Goal: Task Accomplishment & Management: Complete application form

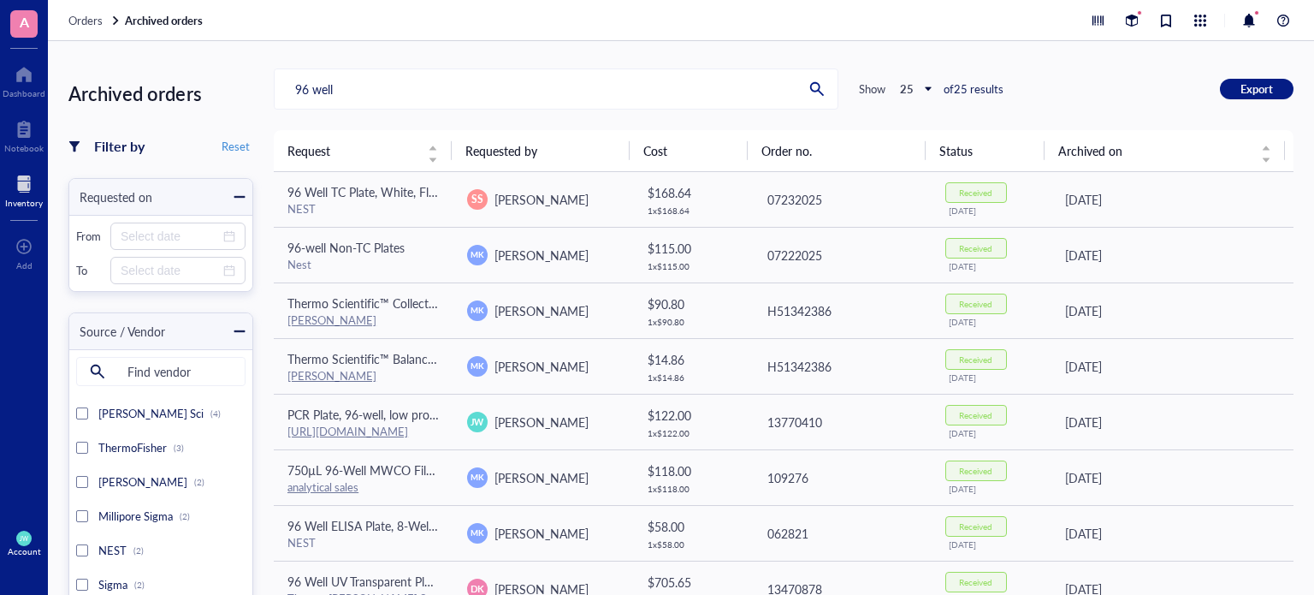
scroll to position [215, 0]
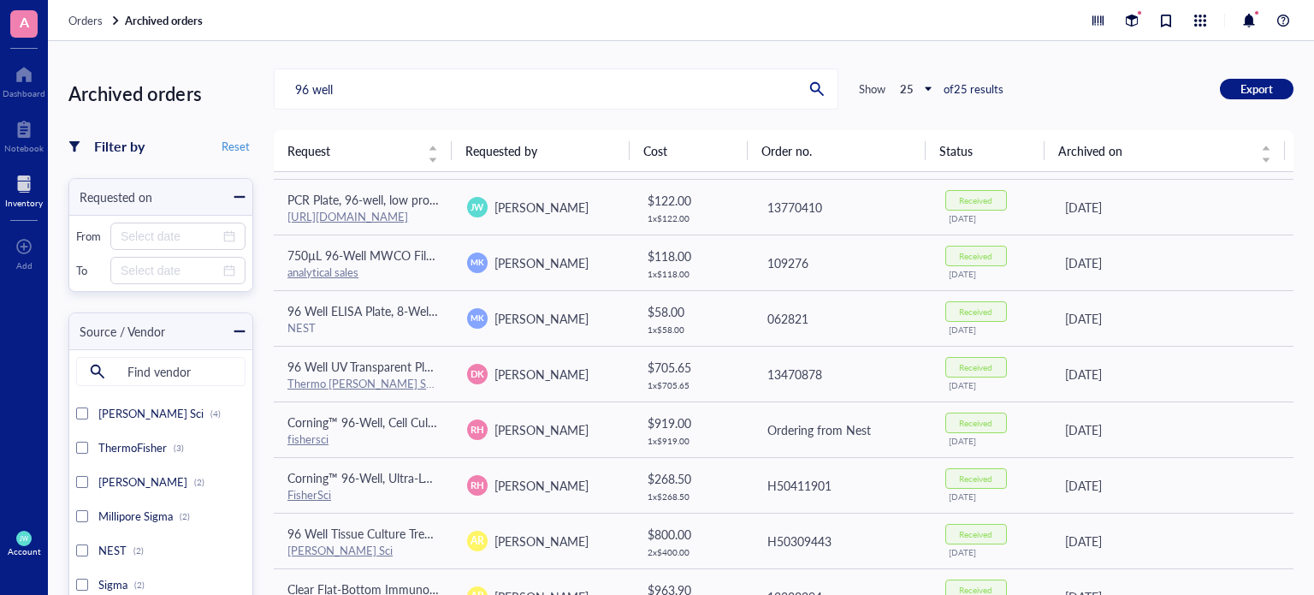
drag, startPoint x: 418, startPoint y: 76, endPoint x: 283, endPoint y: 102, distance: 137.6
click at [283, 102] on input "96 well" at bounding box center [536, 88] width 522 height 39
drag, startPoint x: 446, startPoint y: 103, endPoint x: 82, endPoint y: 102, distance: 363.6
click at [82, 102] on div "Archived orders Filter by Reset Requested on From To Source / Vendor Find vendo…" at bounding box center [681, 318] width 1266 height 554
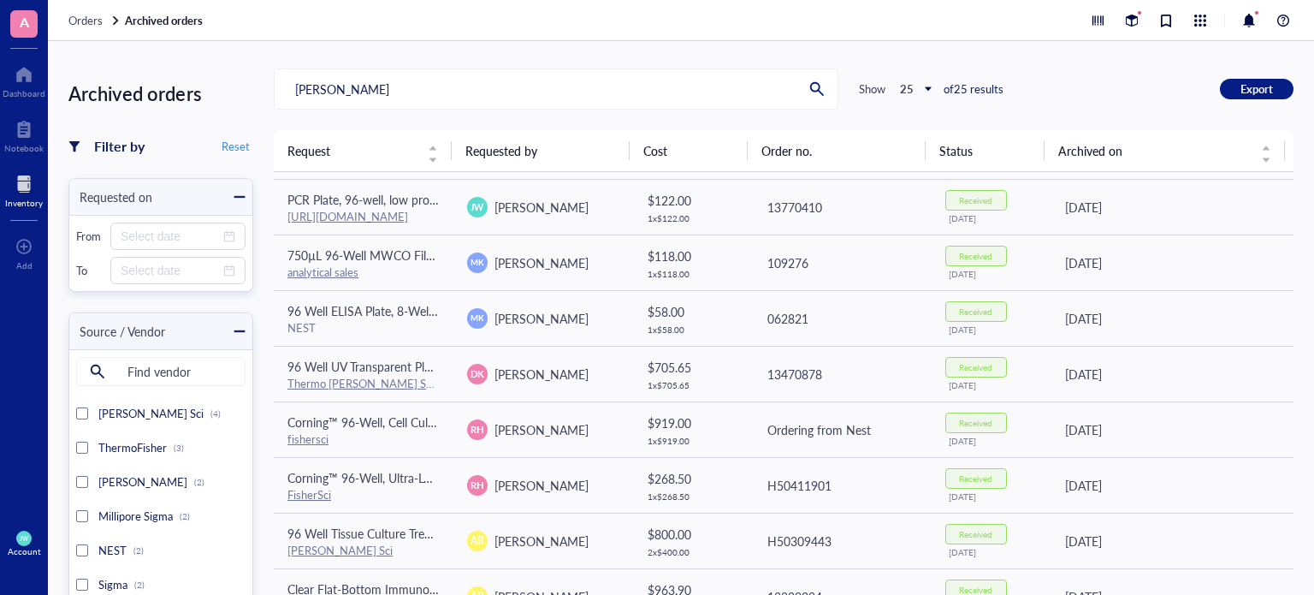
type input "[PERSON_NAME]"
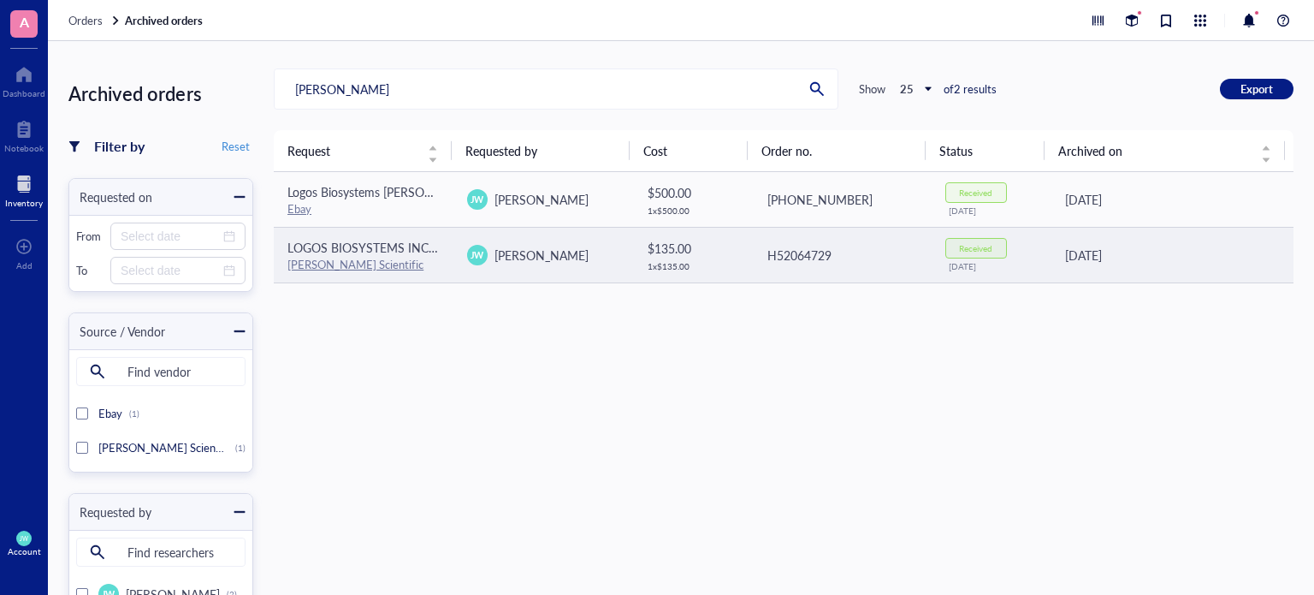
click at [429, 233] on td "LOGOS BIOSYSTEMS INC [PERSON_NAME]™ Cell Counting Slides, 50 Slides (1 box) [PE…" at bounding box center [364, 255] width 180 height 56
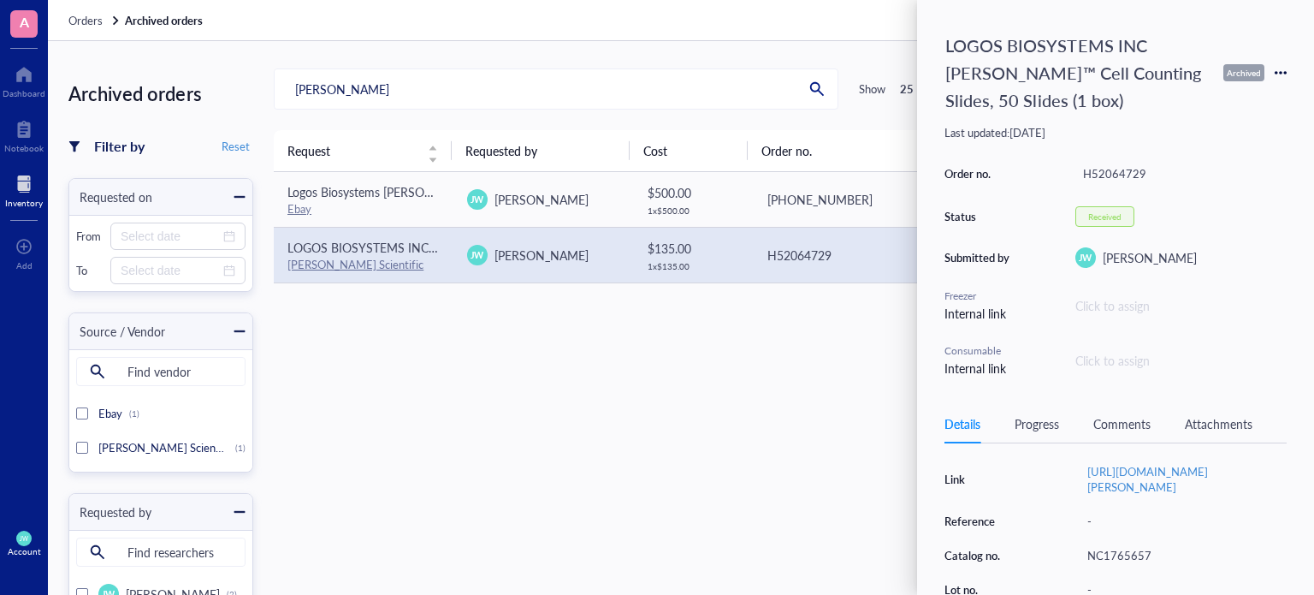
scroll to position [185, 0]
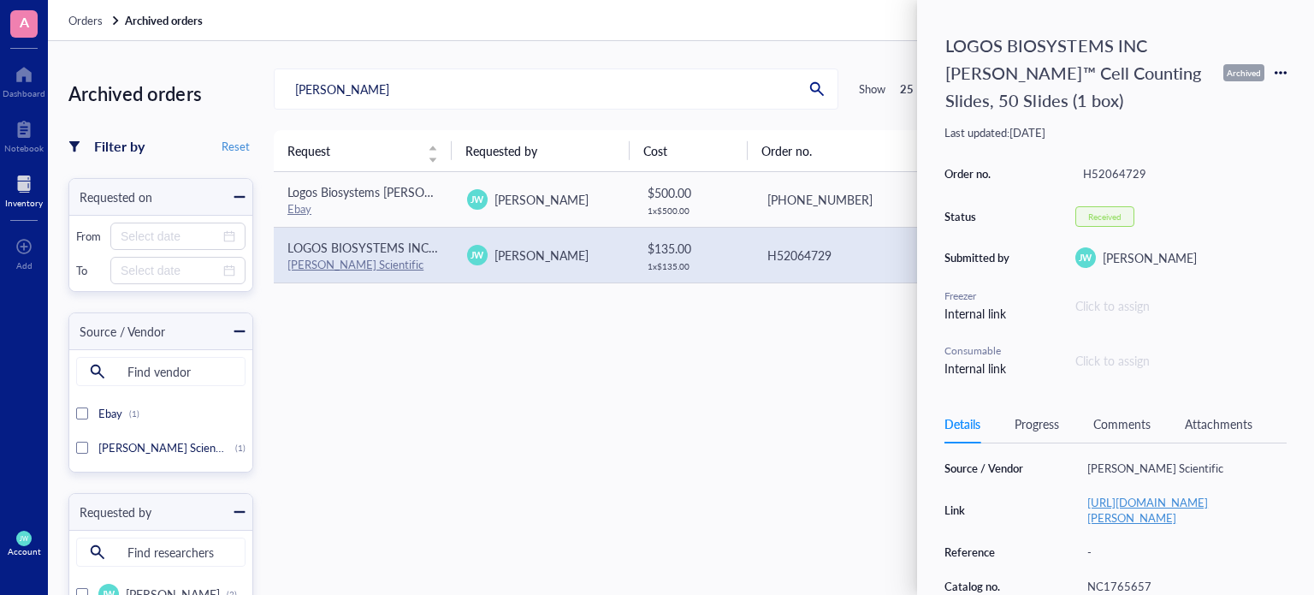
click at [1151, 494] on link "[URL][DOMAIN_NAME][PERSON_NAME]" at bounding box center [1147, 510] width 121 height 32
click at [1282, 74] on icon at bounding box center [1281, 73] width 12 height 12
click at [1229, 88] on span "Request again" at bounding box center [1220, 97] width 108 height 19
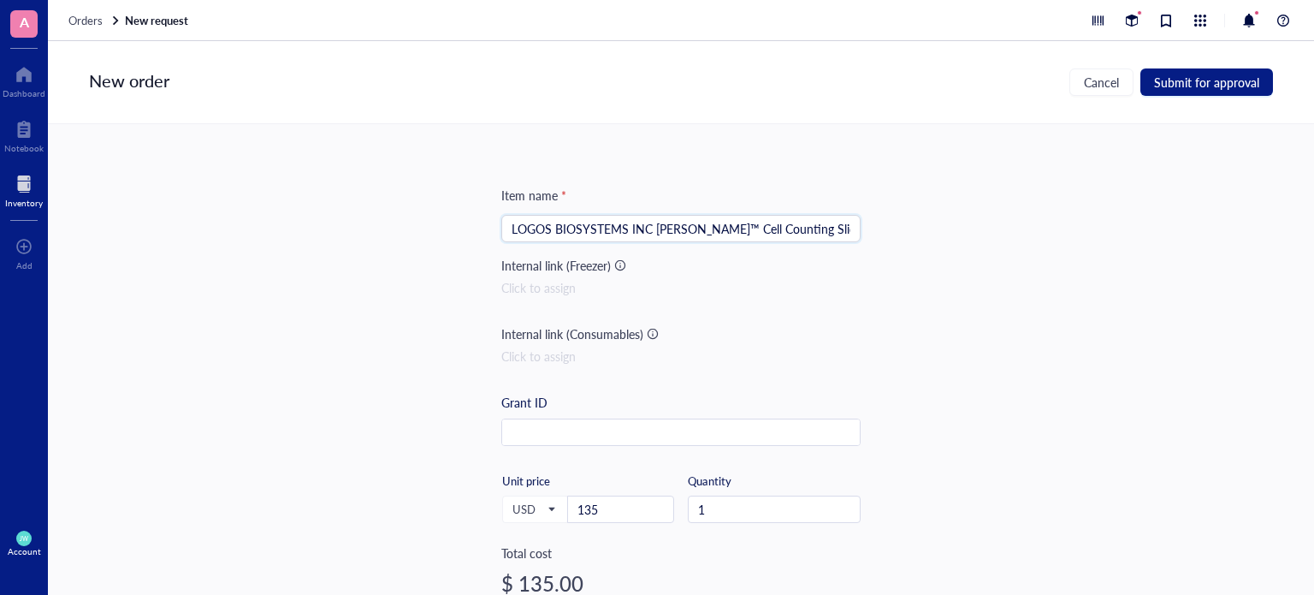
scroll to position [0, 42]
drag, startPoint x: 738, startPoint y: 232, endPoint x: 997, endPoint y: 256, distance: 259.5
click at [997, 256] on div "Item name * LOGOS BIOSYSTEMS INC [PERSON_NAME]™ Cell Counting Slides, 50 Slides…" at bounding box center [681, 359] width 1266 height 471
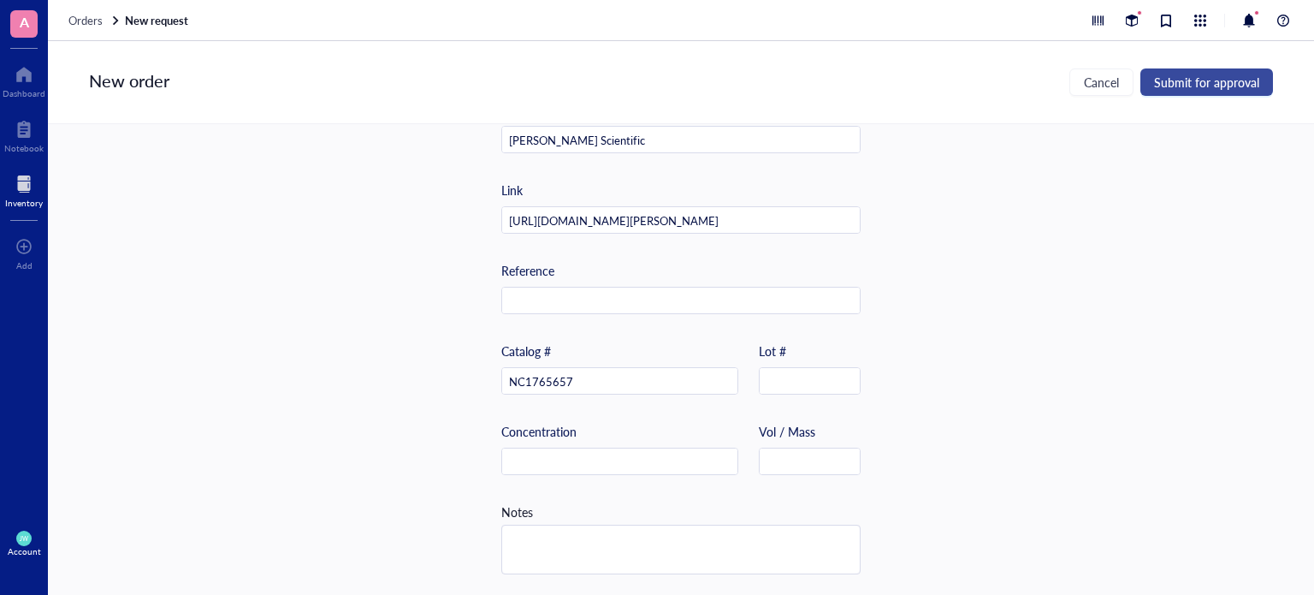
scroll to position [0, 0]
click at [1191, 79] on span "Submit for approval" at bounding box center [1206, 82] width 105 height 14
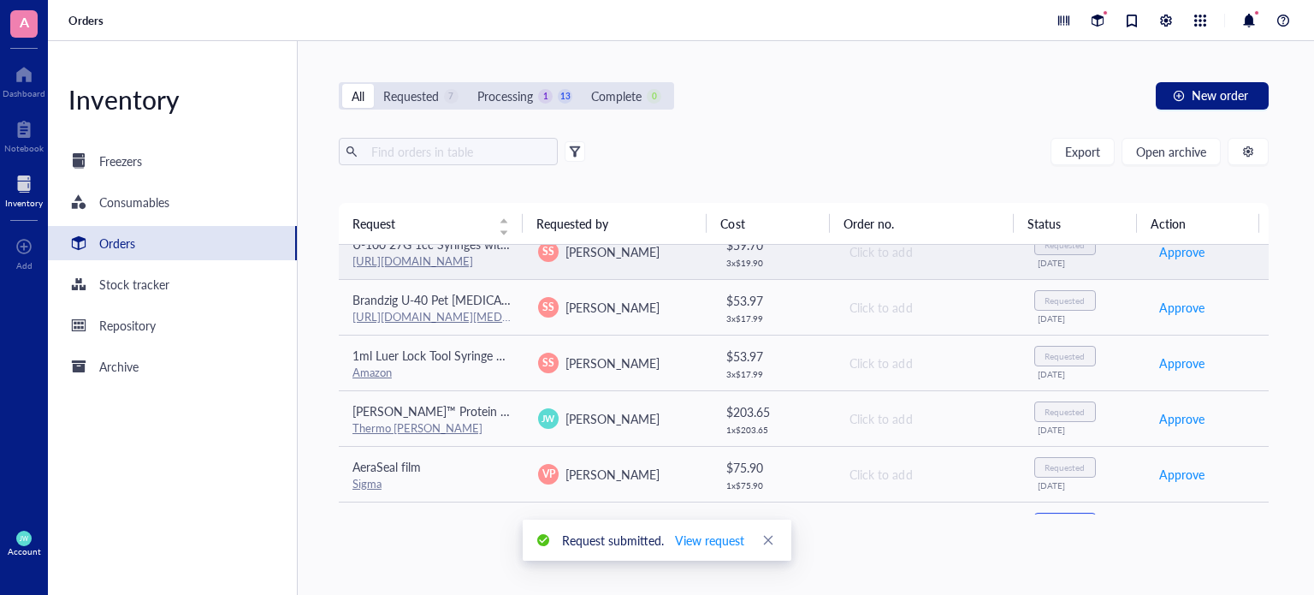
scroll to position [130, 0]
